Goal: Task Accomplishment & Management: Complete application form

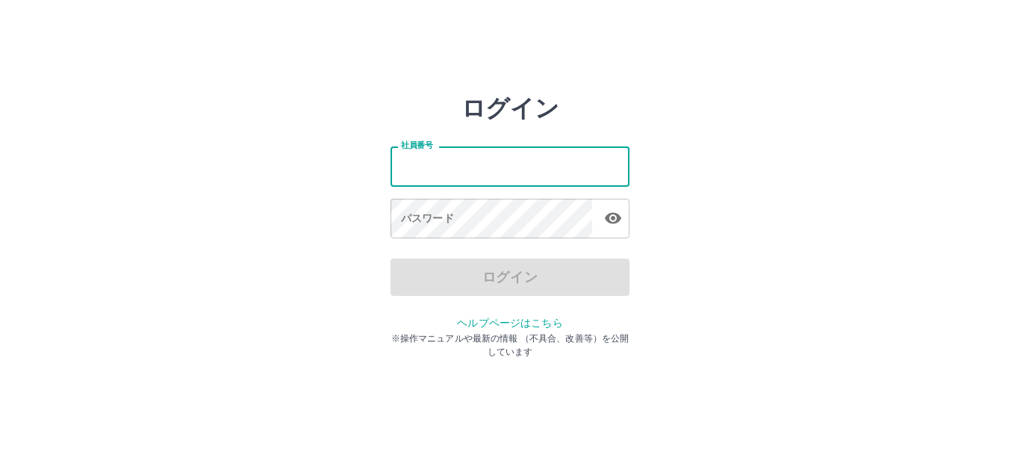
type input "*******"
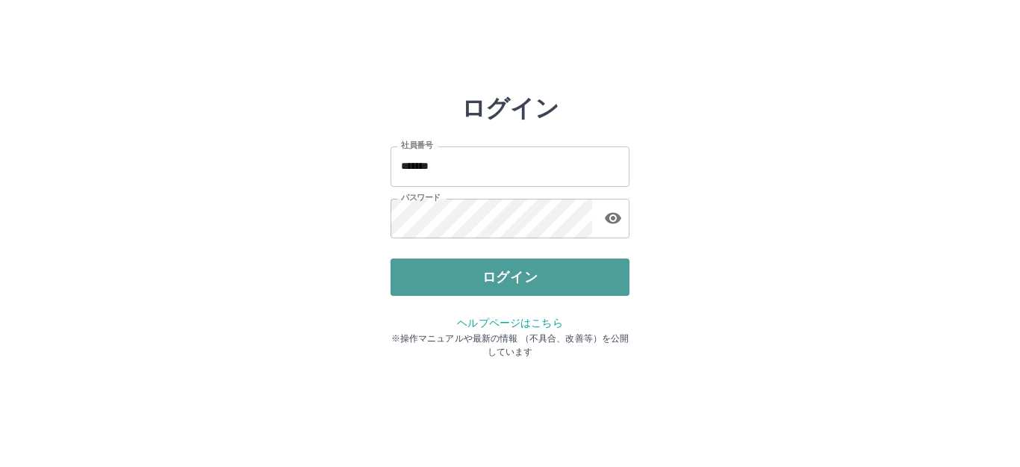
click at [444, 273] on button "ログイン" at bounding box center [510, 276] width 239 height 37
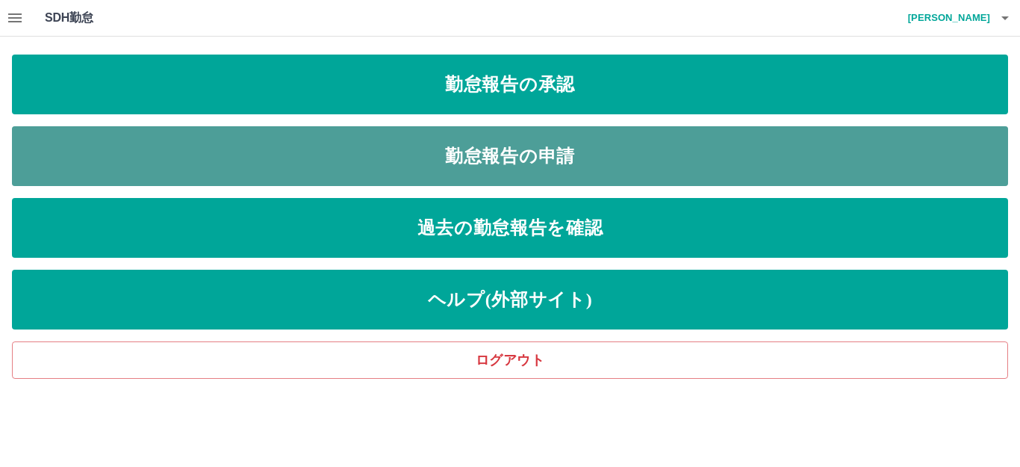
click at [490, 152] on link "勤怠報告の申請" at bounding box center [510, 156] width 996 height 60
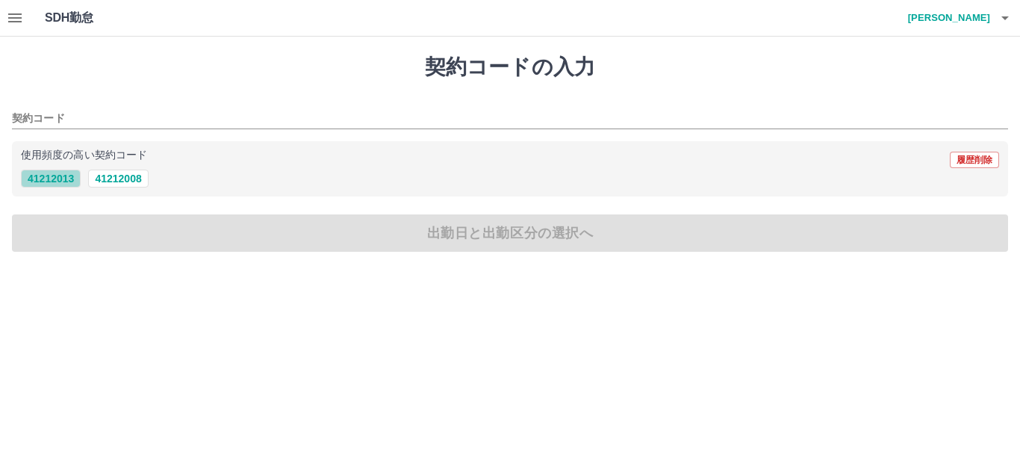
click at [59, 181] on button "41212013" at bounding box center [51, 179] width 60 height 18
type input "********"
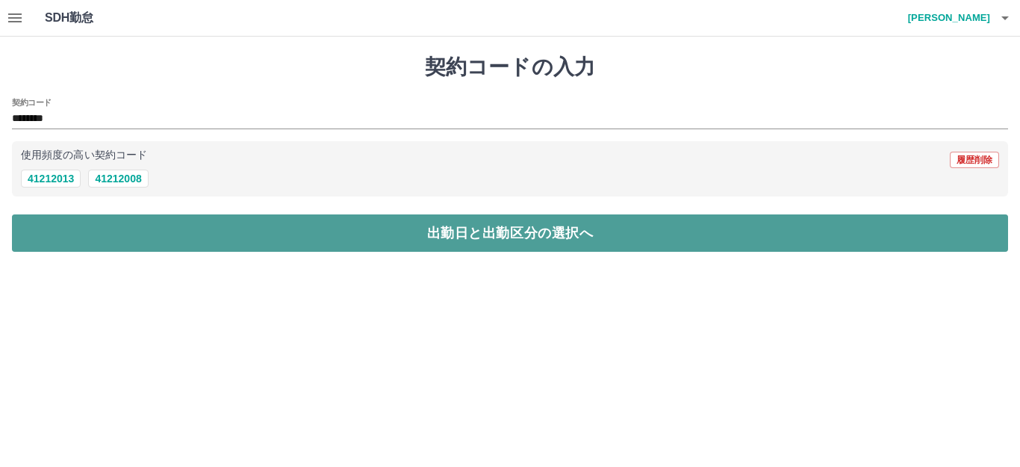
click at [79, 240] on button "出勤日と出勤区分の選択へ" at bounding box center [510, 232] width 996 height 37
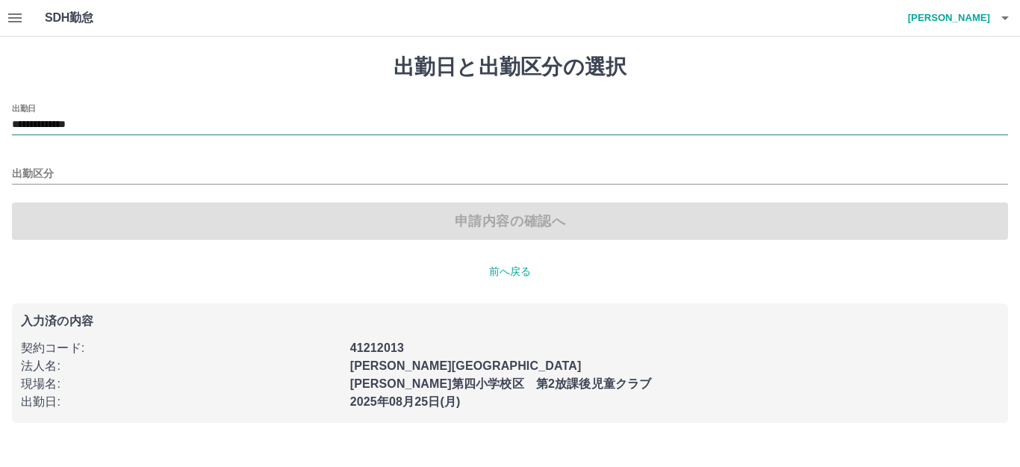
click at [87, 124] on input "**********" at bounding box center [510, 125] width 996 height 19
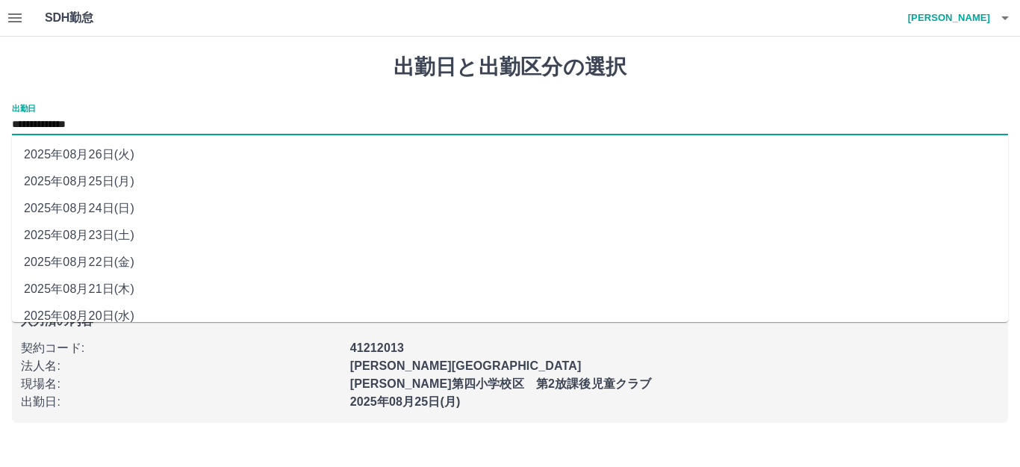
click at [106, 210] on li "2025年08月24日(日)" at bounding box center [510, 208] width 996 height 27
type input "**********"
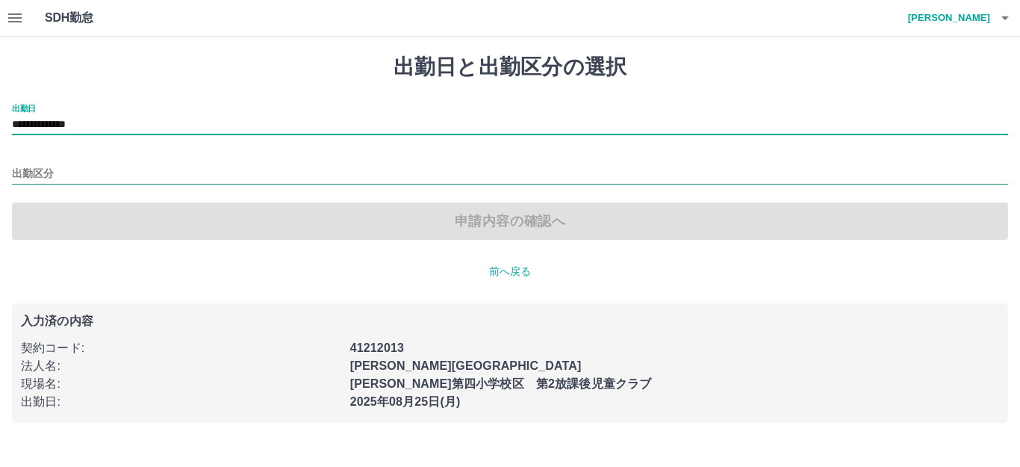
click at [48, 169] on input "出勤区分" at bounding box center [510, 174] width 996 height 19
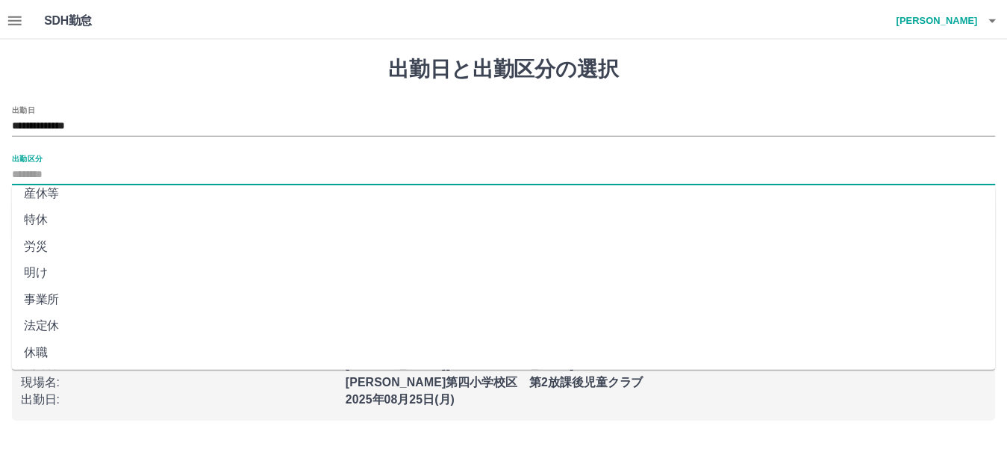
scroll to position [309, 0]
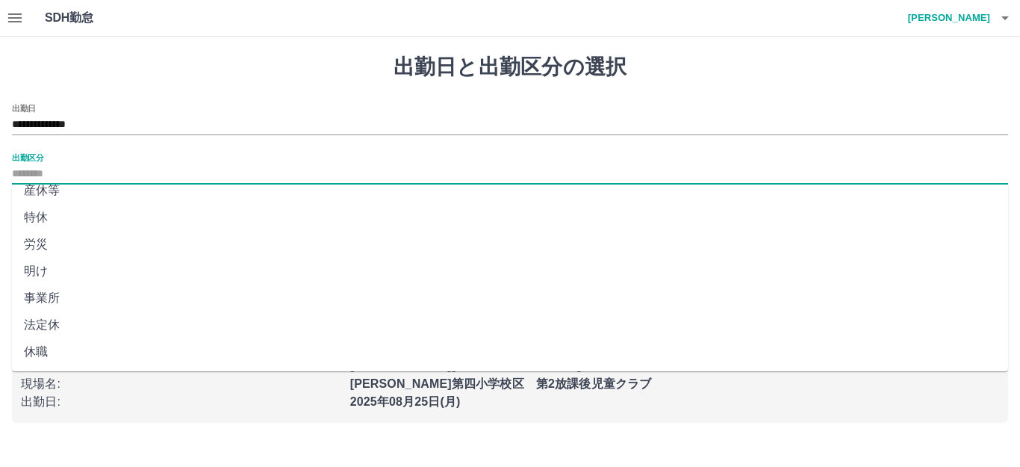
click at [44, 322] on li "法定休" at bounding box center [510, 324] width 996 height 27
type input "***"
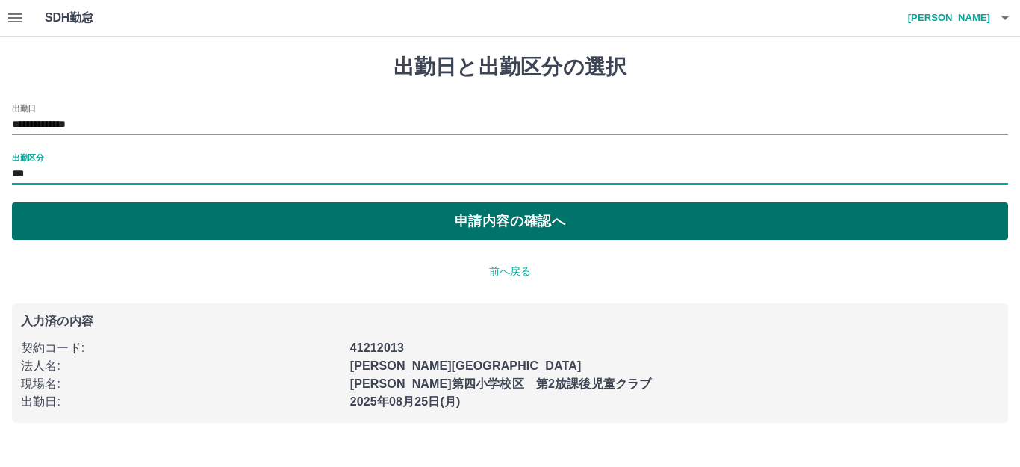
click at [312, 218] on button "申請内容の確認へ" at bounding box center [510, 220] width 996 height 37
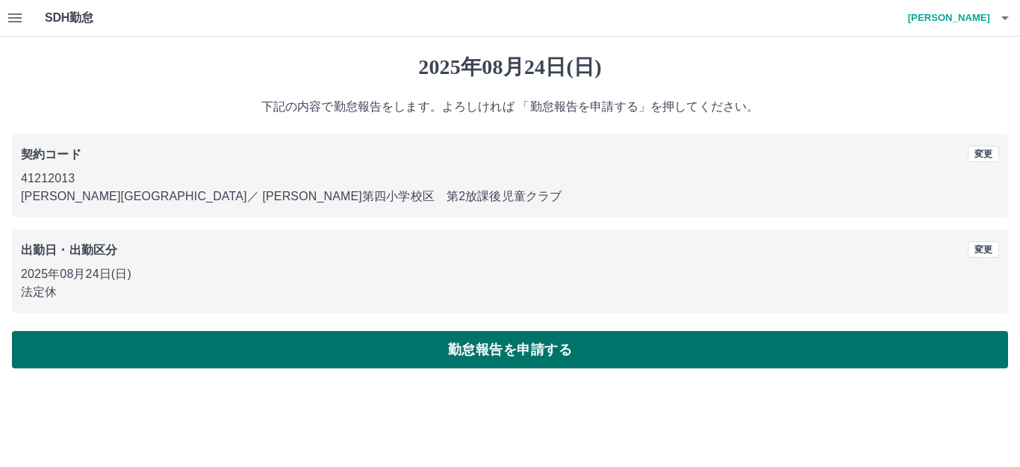
click at [323, 344] on button "勤怠報告を申請する" at bounding box center [510, 349] width 996 height 37
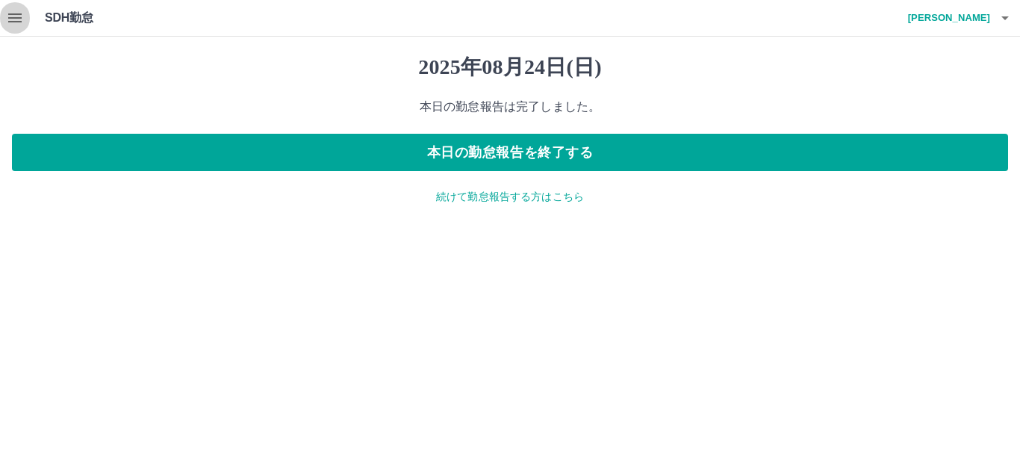
click at [12, 18] on icon "button" at bounding box center [14, 17] width 13 height 9
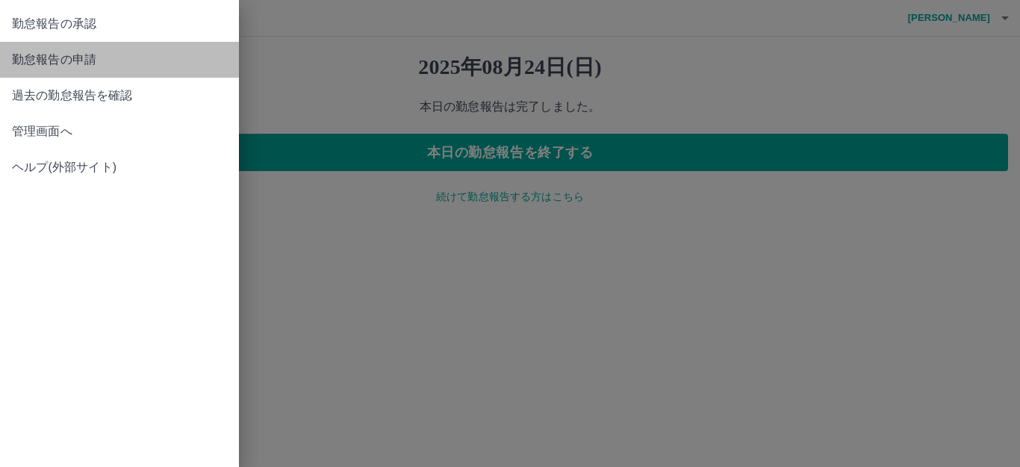
click at [69, 57] on span "勤怠報告の申請" at bounding box center [119, 60] width 215 height 18
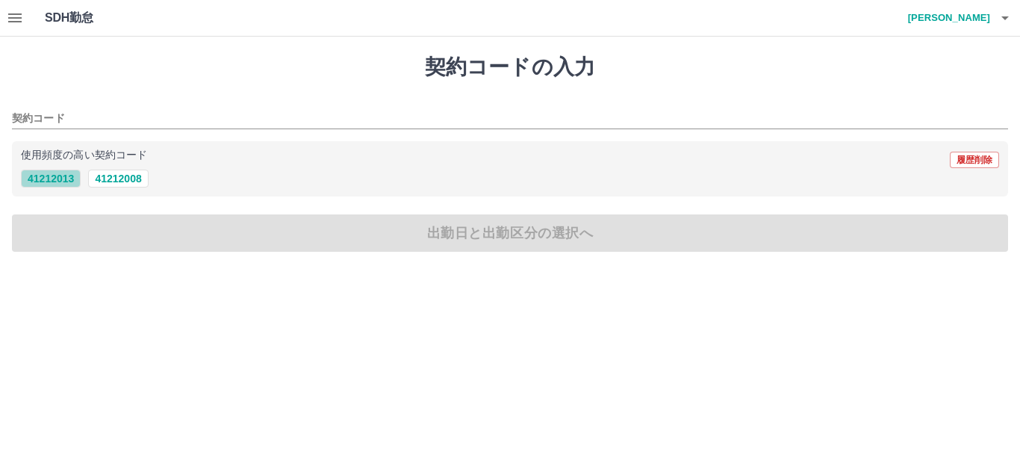
click at [65, 176] on button "41212013" at bounding box center [51, 179] width 60 height 18
type input "********"
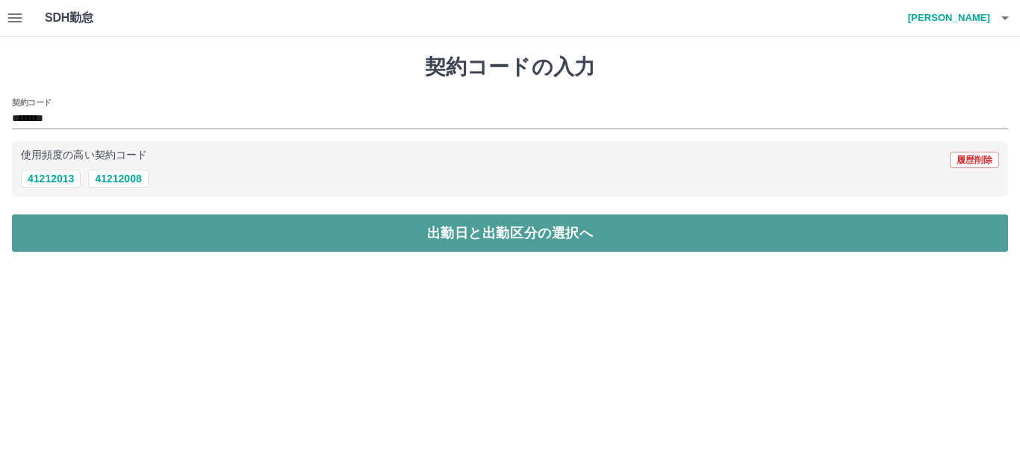
click at [76, 237] on button "出勤日と出勤区分の選択へ" at bounding box center [510, 232] width 996 height 37
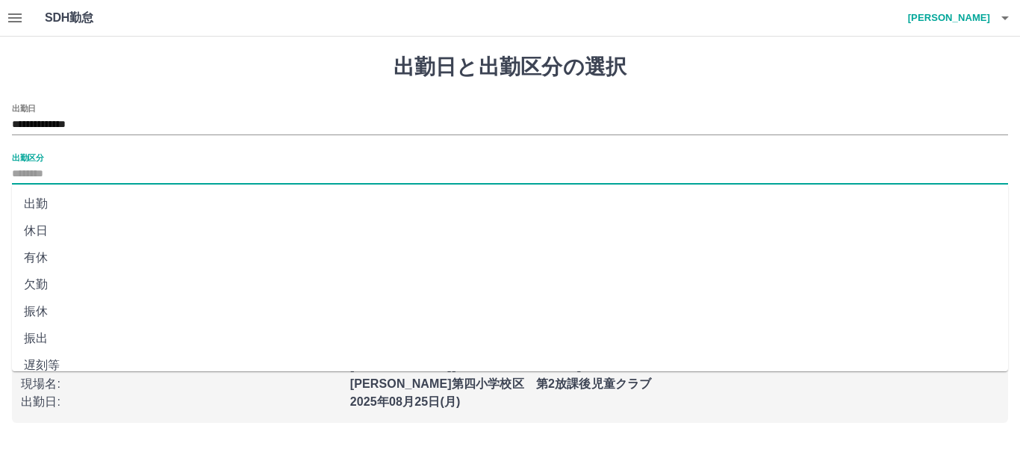
click at [47, 169] on input "出勤区分" at bounding box center [510, 174] width 996 height 19
click at [64, 200] on li "出勤" at bounding box center [510, 203] width 996 height 27
type input "**"
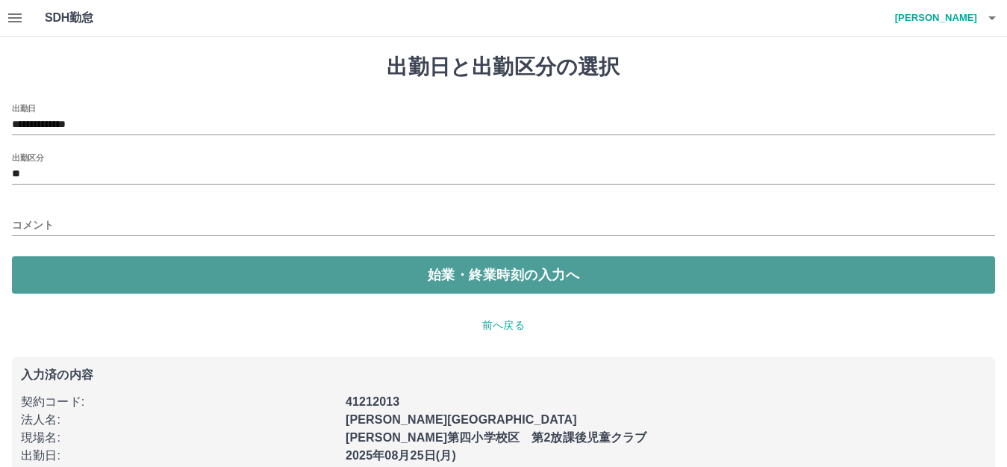
click at [52, 280] on button "始業・終業時刻の入力へ" at bounding box center [503, 274] width 983 height 37
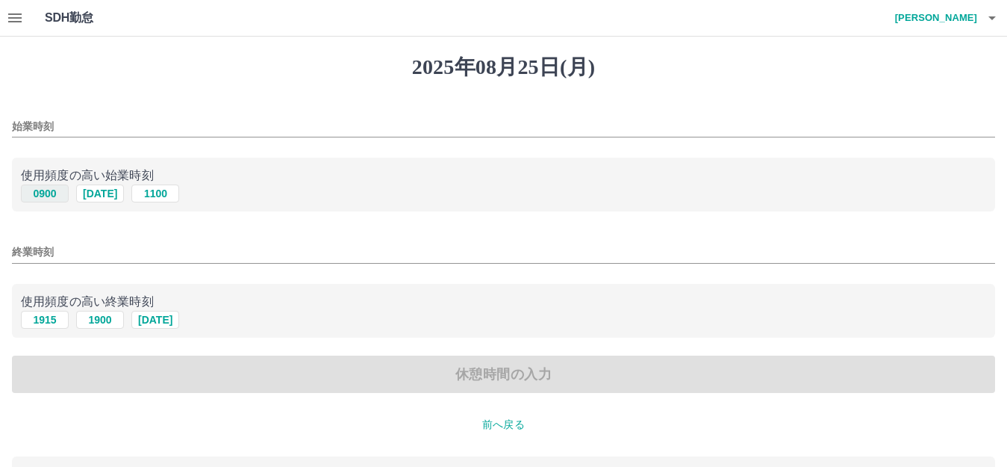
click at [45, 195] on button "0900" at bounding box center [45, 193] width 48 height 18
type input "****"
click at [155, 326] on button "[DATE]" at bounding box center [155, 320] width 48 height 18
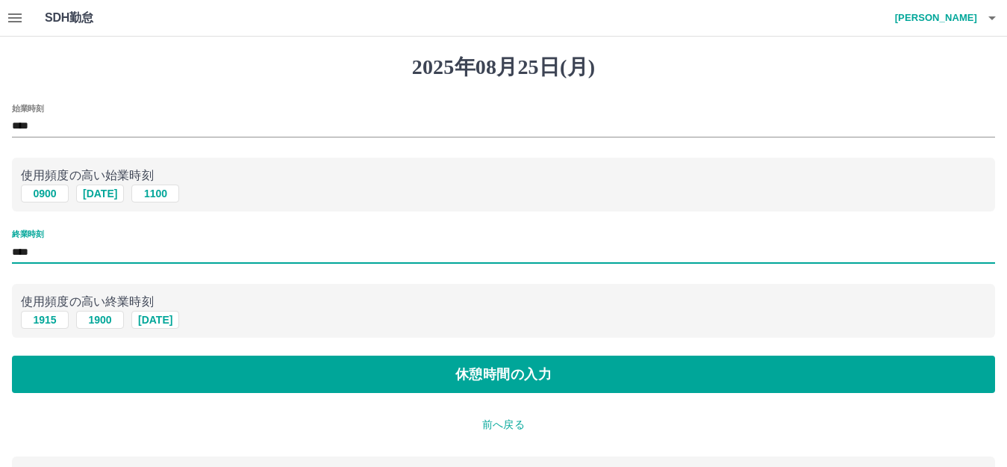
click at [45, 250] on input "****" at bounding box center [503, 252] width 983 height 22
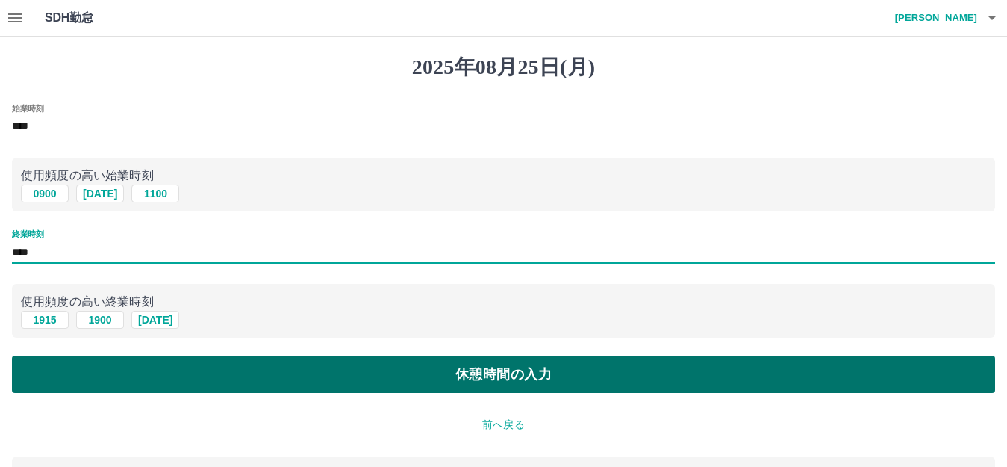
type input "****"
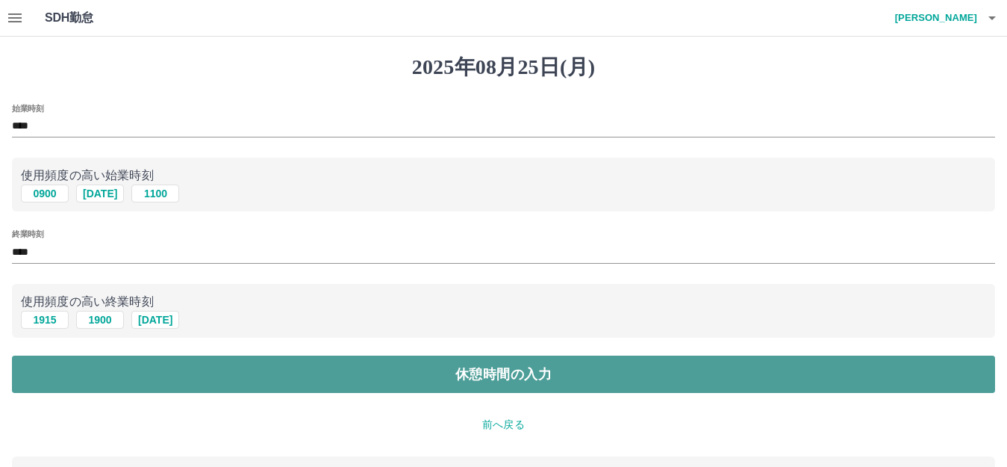
click at [153, 370] on button "休憩時間の入力" at bounding box center [503, 373] width 983 height 37
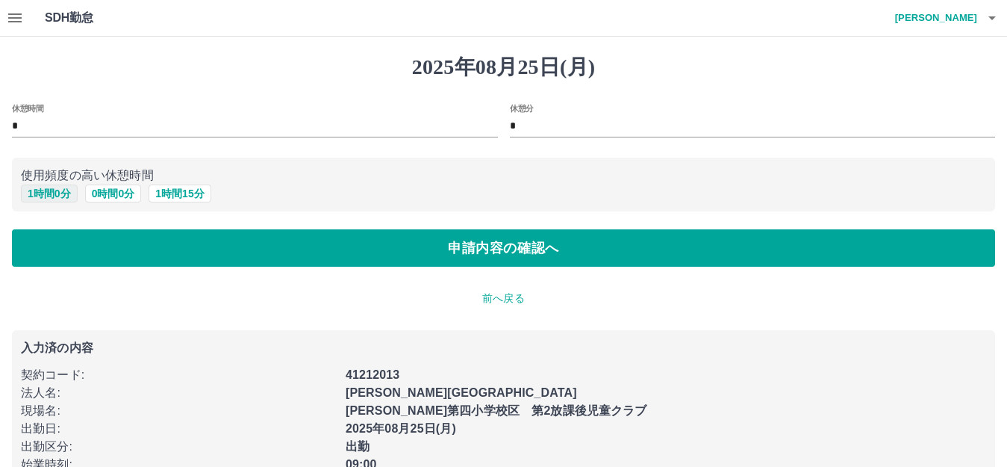
click at [58, 187] on button "1 時間 0 分" at bounding box center [49, 193] width 57 height 18
type input "*"
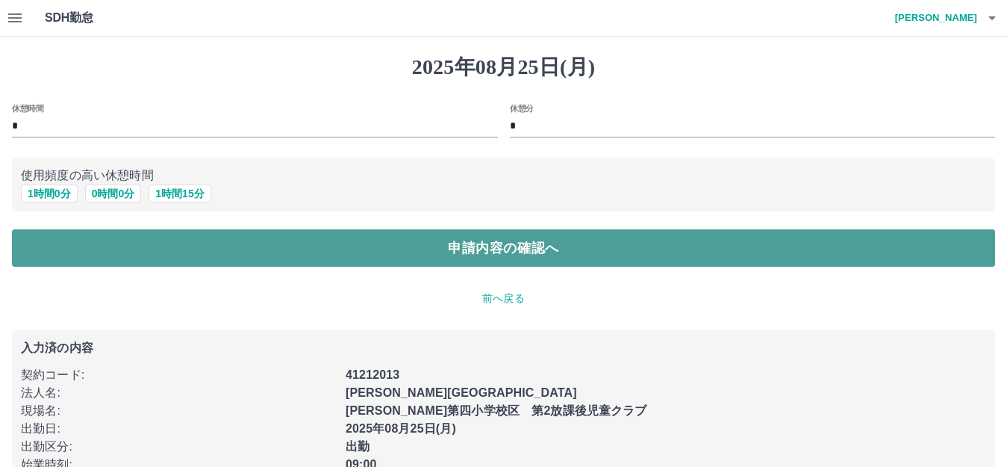
click at [334, 250] on button "申請内容の確認へ" at bounding box center [503, 247] width 983 height 37
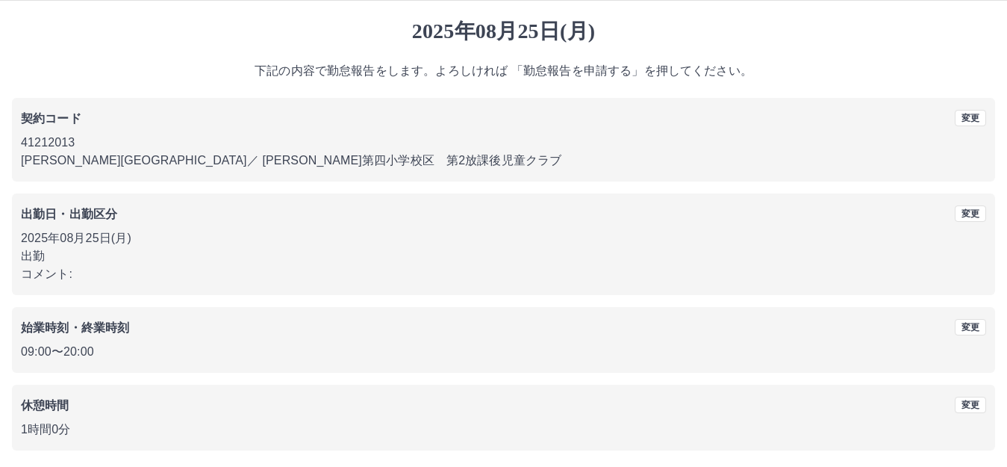
scroll to position [93, 0]
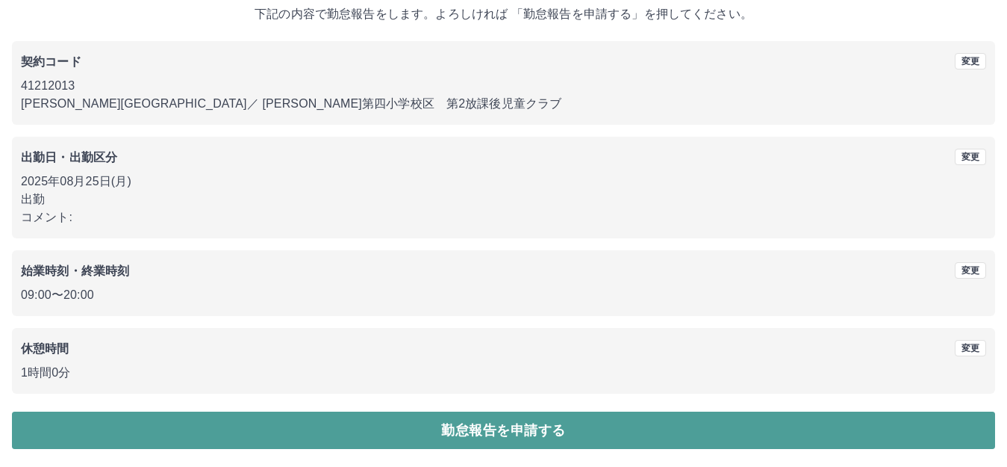
click at [402, 432] on button "勤怠報告を申請する" at bounding box center [503, 429] width 983 height 37
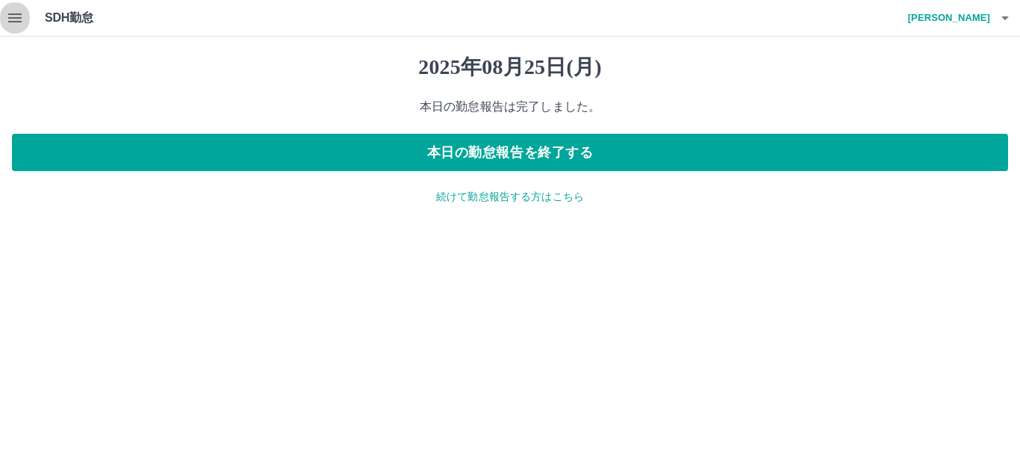
click at [8, 15] on icon "button" at bounding box center [14, 17] width 13 height 9
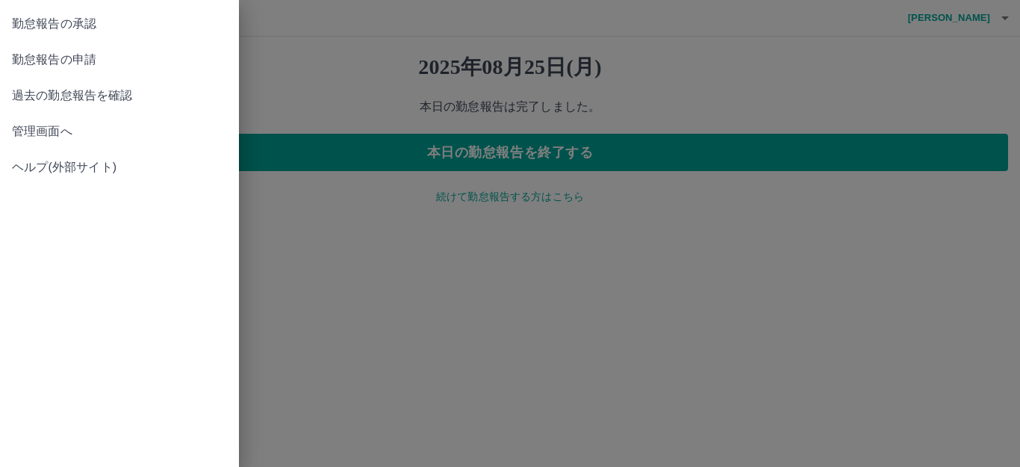
click at [80, 26] on span "勤怠報告の承認" at bounding box center [119, 24] width 215 height 18
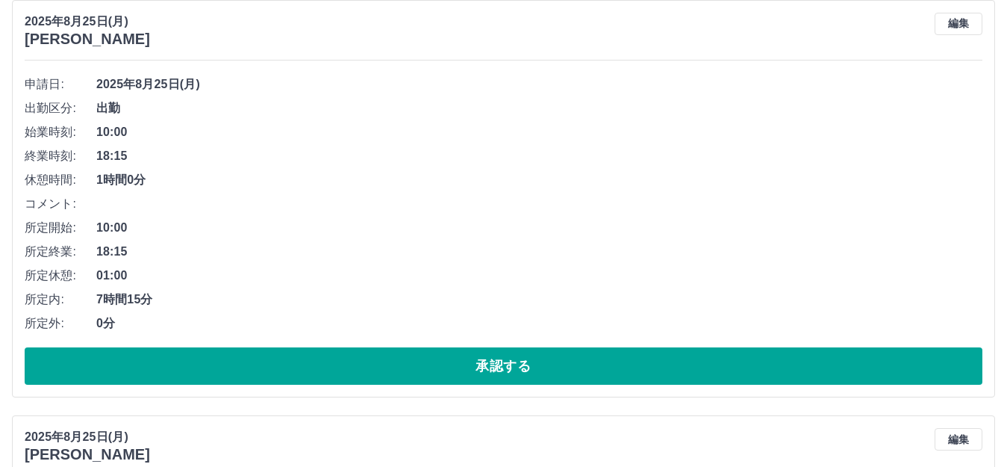
scroll to position [149, 0]
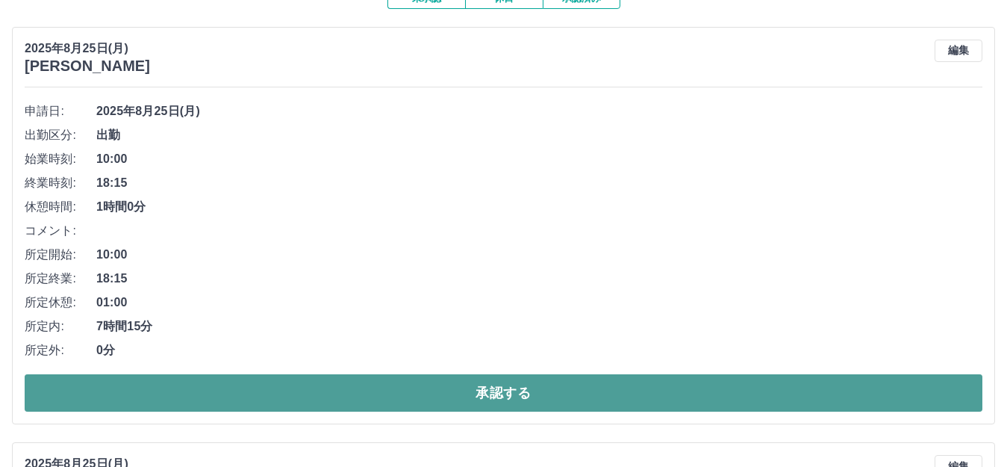
click at [411, 401] on button "承認する" at bounding box center [504, 392] width 958 height 37
click at [412, 391] on button "承認する" at bounding box center [504, 392] width 958 height 37
click at [414, 391] on button "承認する" at bounding box center [504, 392] width 958 height 37
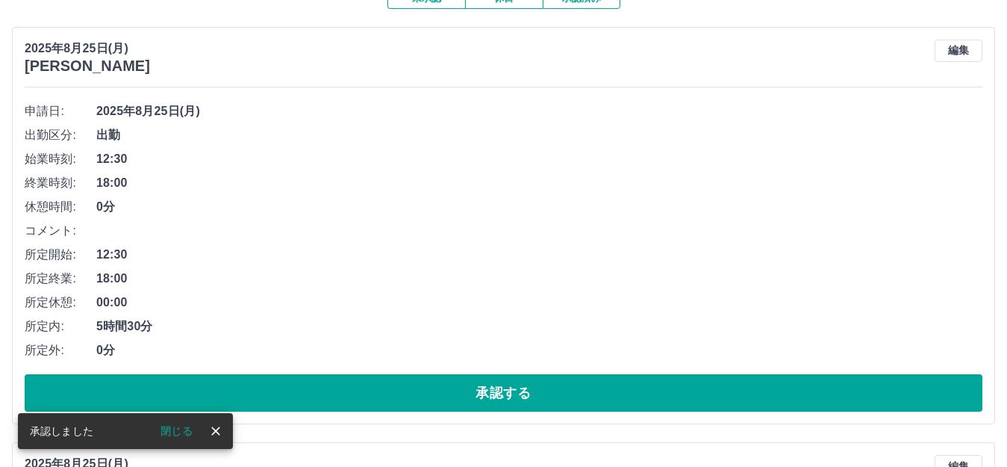
click at [400, 387] on button "承認する" at bounding box center [504, 392] width 958 height 37
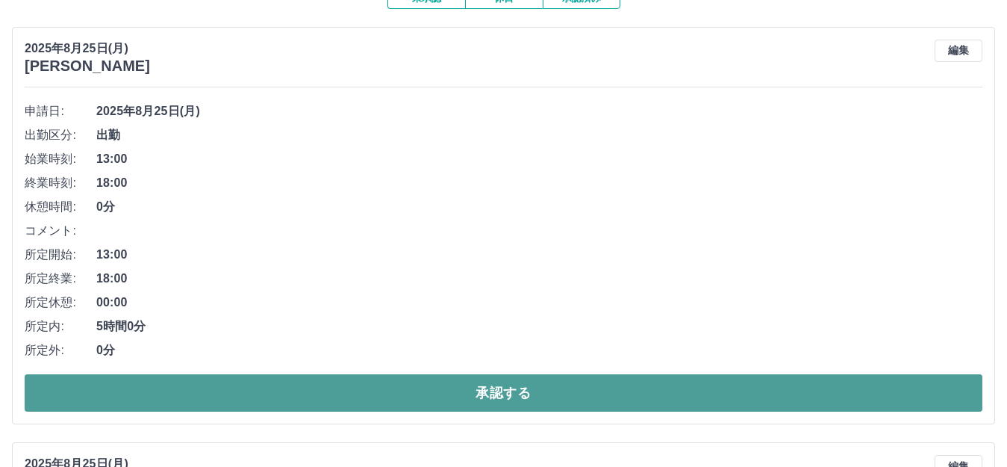
click at [479, 400] on button "承認する" at bounding box center [504, 392] width 958 height 37
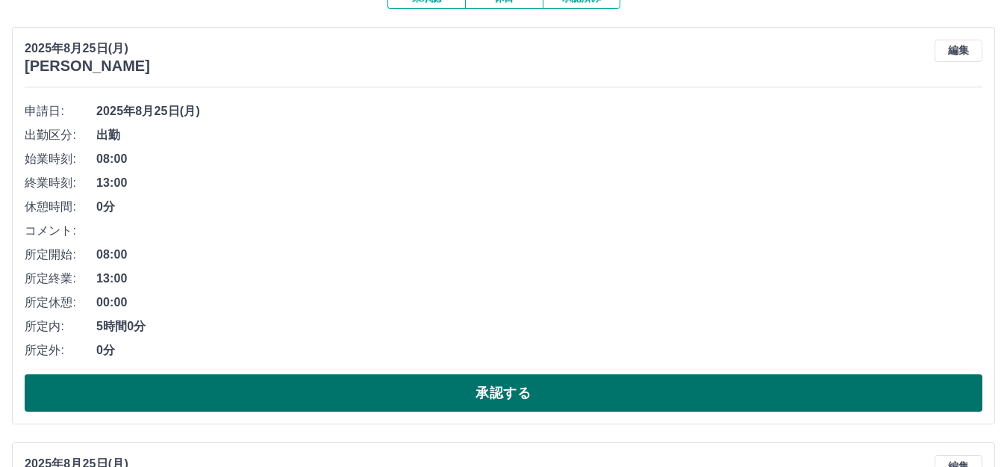
click at [523, 384] on button "承認する" at bounding box center [504, 392] width 958 height 37
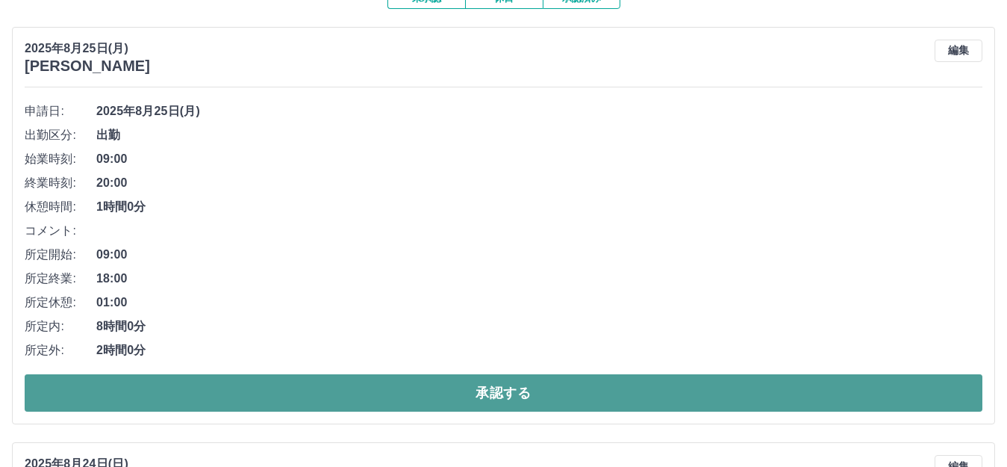
click at [559, 393] on button "承認する" at bounding box center [504, 392] width 958 height 37
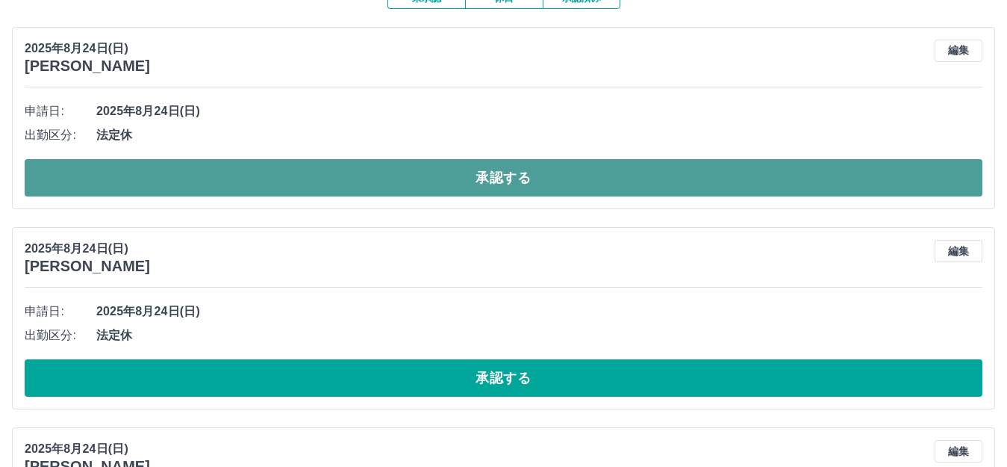
click at [609, 177] on button "承認する" at bounding box center [504, 177] width 958 height 37
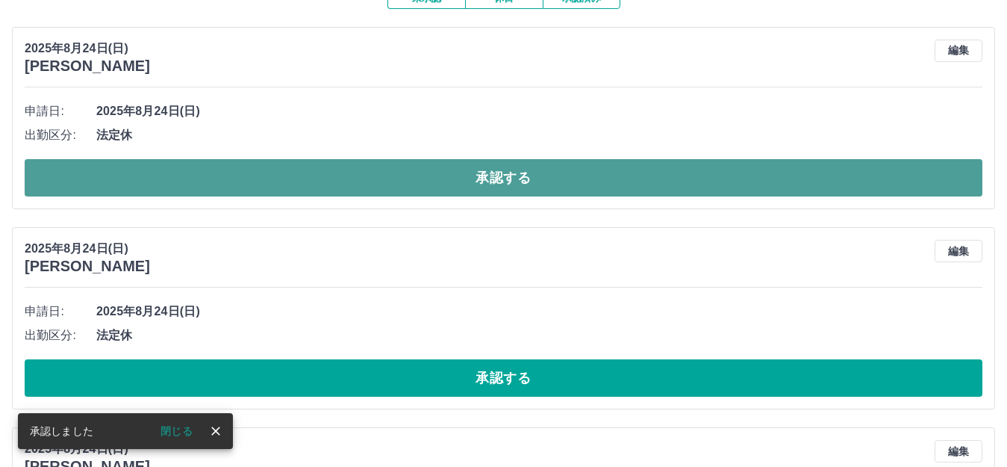
click at [622, 178] on button "承認する" at bounding box center [504, 177] width 958 height 37
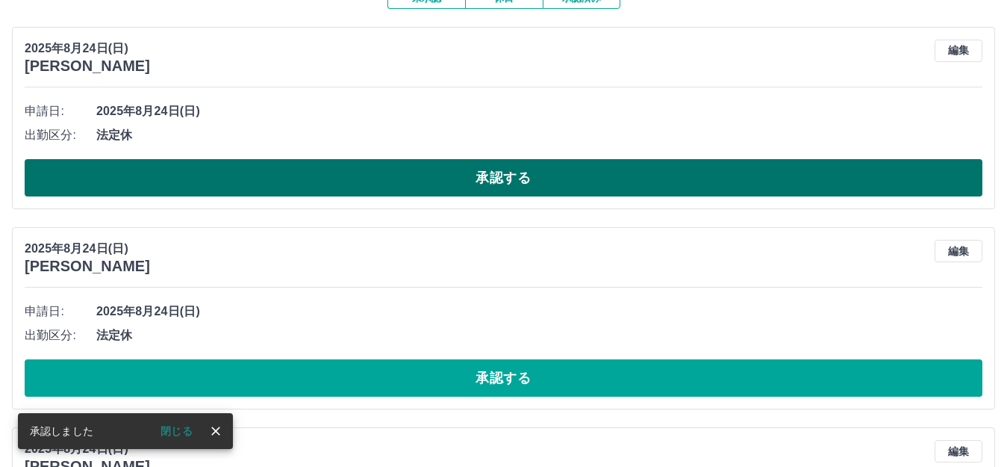
click at [618, 188] on button "承認する" at bounding box center [504, 177] width 958 height 37
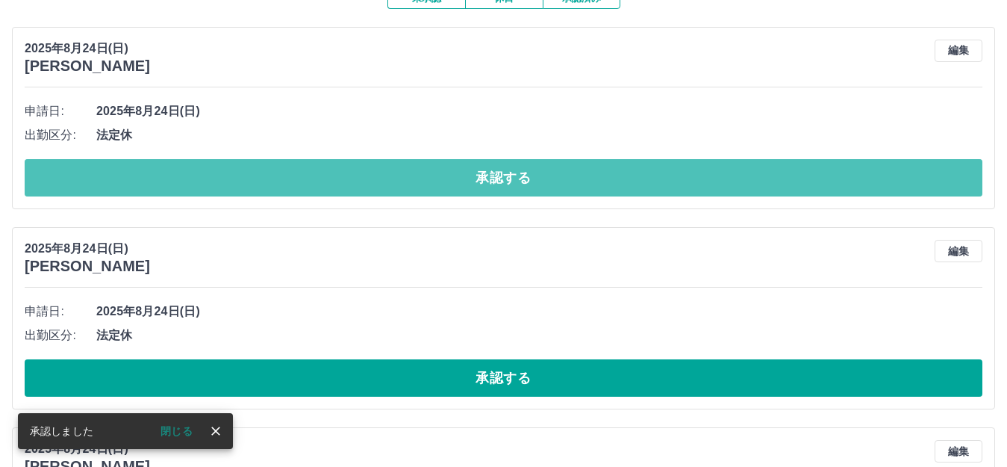
click at [624, 177] on button "承認する" at bounding box center [504, 177] width 958 height 37
click at [648, 186] on button "承認する" at bounding box center [504, 177] width 958 height 37
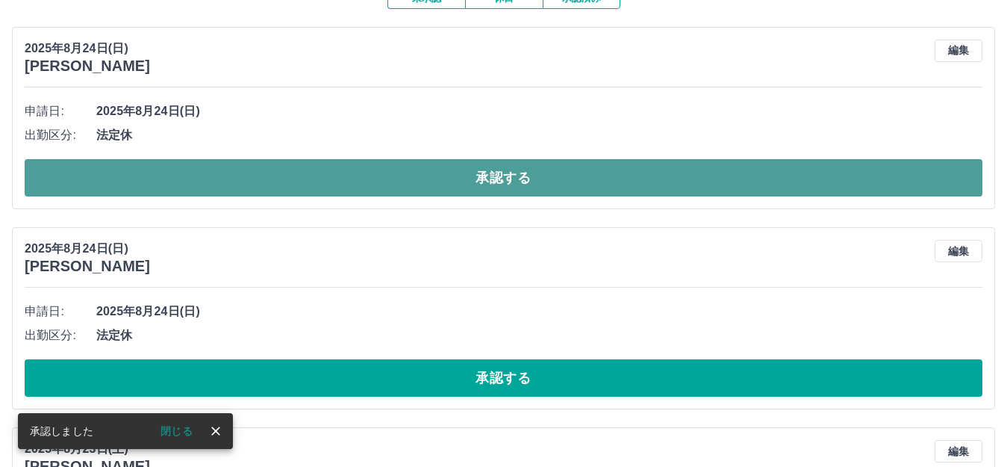
click at [655, 181] on button "承認する" at bounding box center [504, 177] width 958 height 37
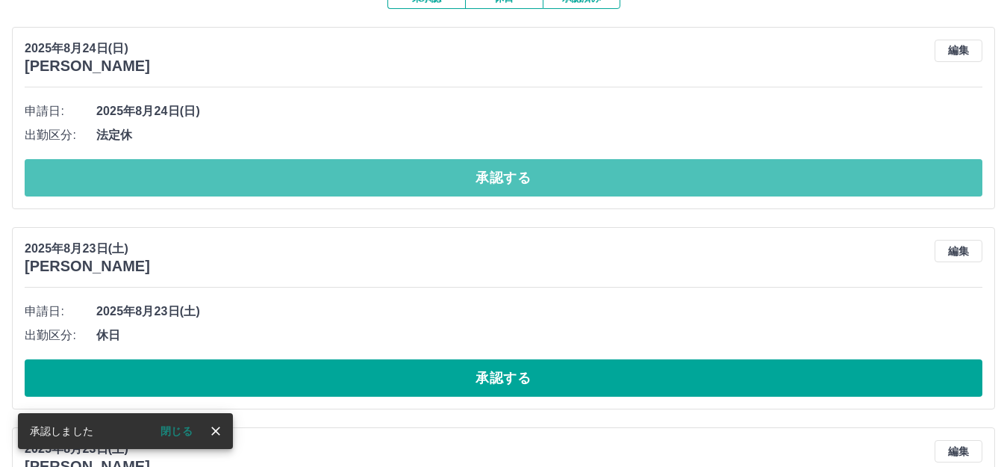
click at [668, 176] on button "承認する" at bounding box center [504, 177] width 958 height 37
click at [671, 175] on button "承認する" at bounding box center [504, 177] width 958 height 37
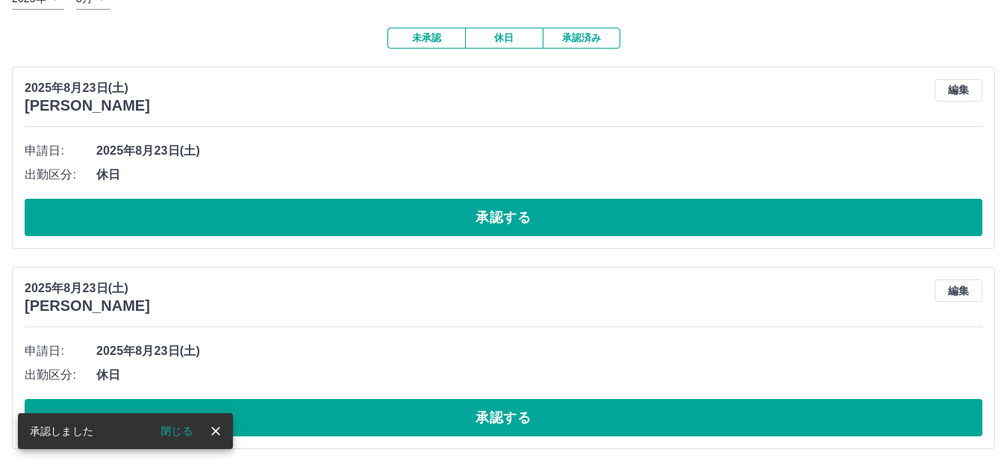
scroll to position [111, 0]
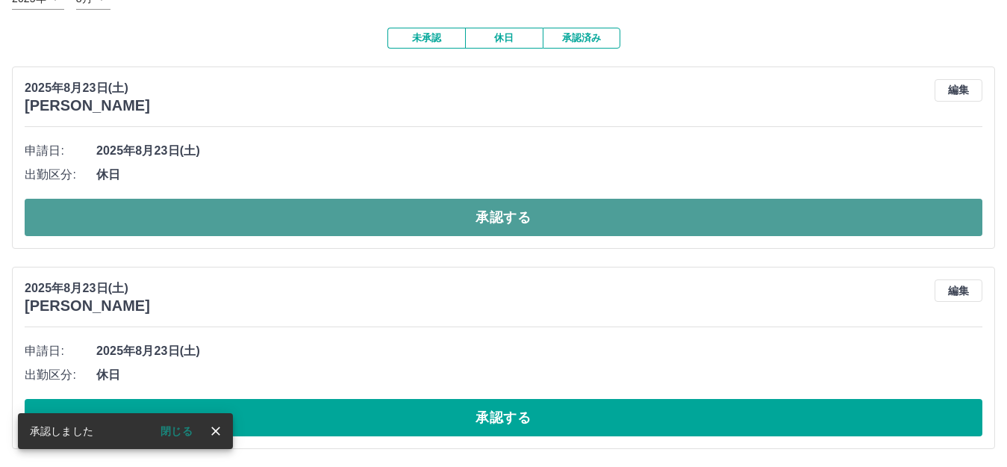
click at [670, 214] on button "承認する" at bounding box center [504, 217] width 958 height 37
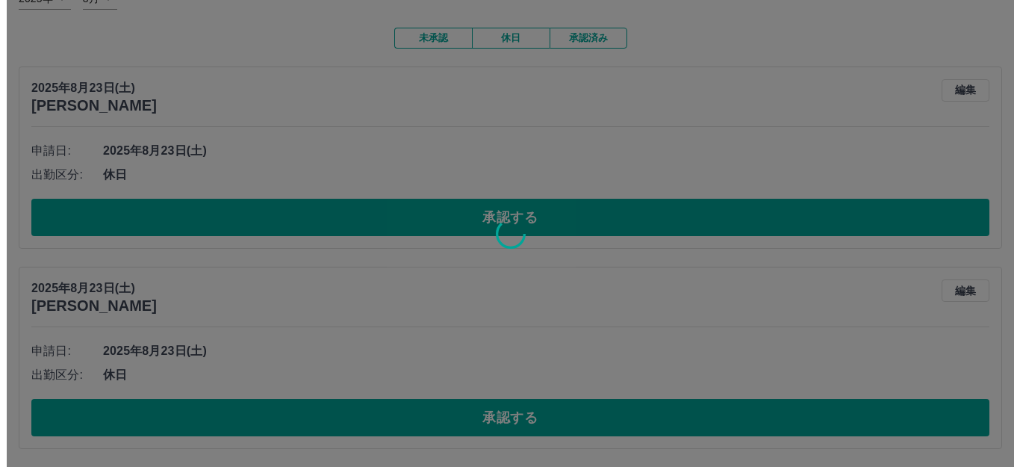
scroll to position [0, 0]
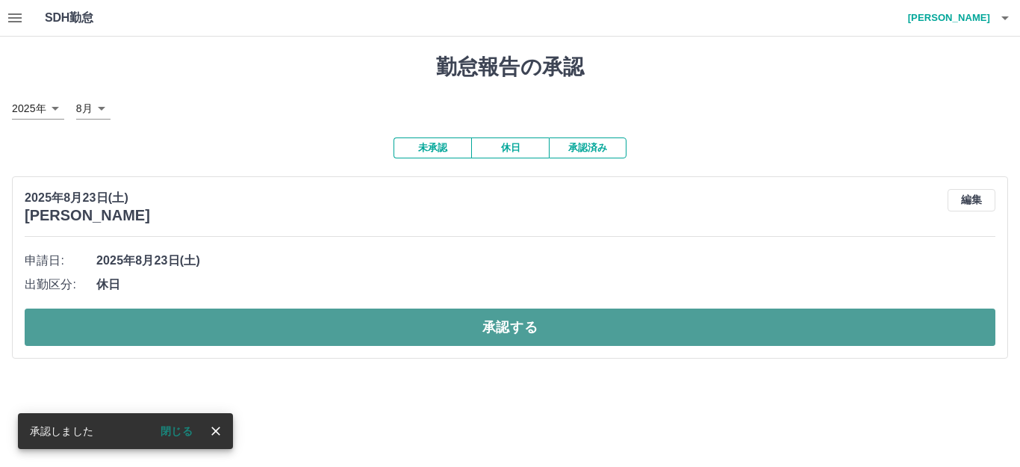
click at [672, 323] on button "承認する" at bounding box center [510, 326] width 971 height 37
